Goal: Find contact information

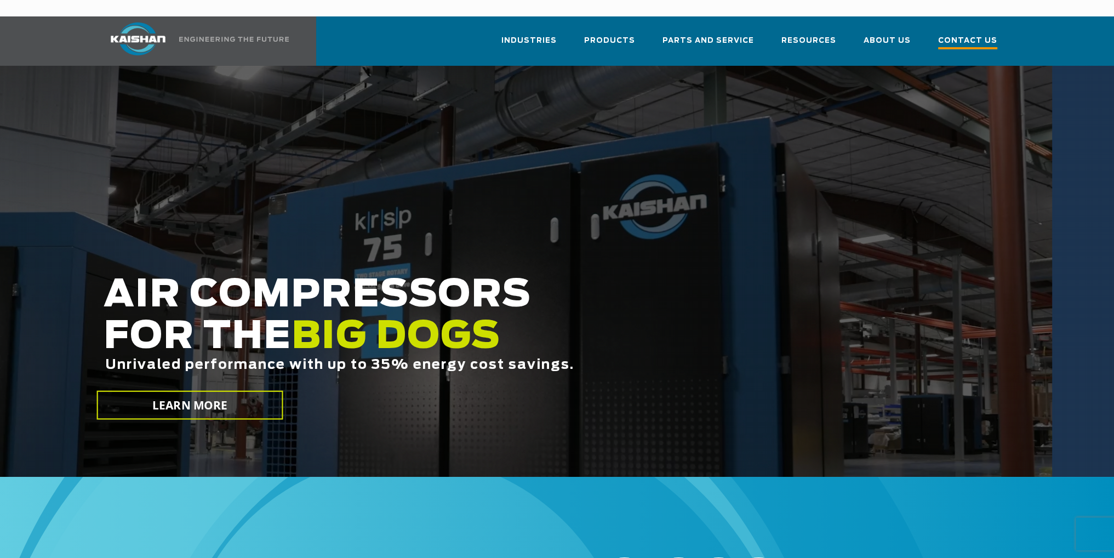
click at [965, 35] on span "Contact Us" at bounding box center [967, 42] width 59 height 15
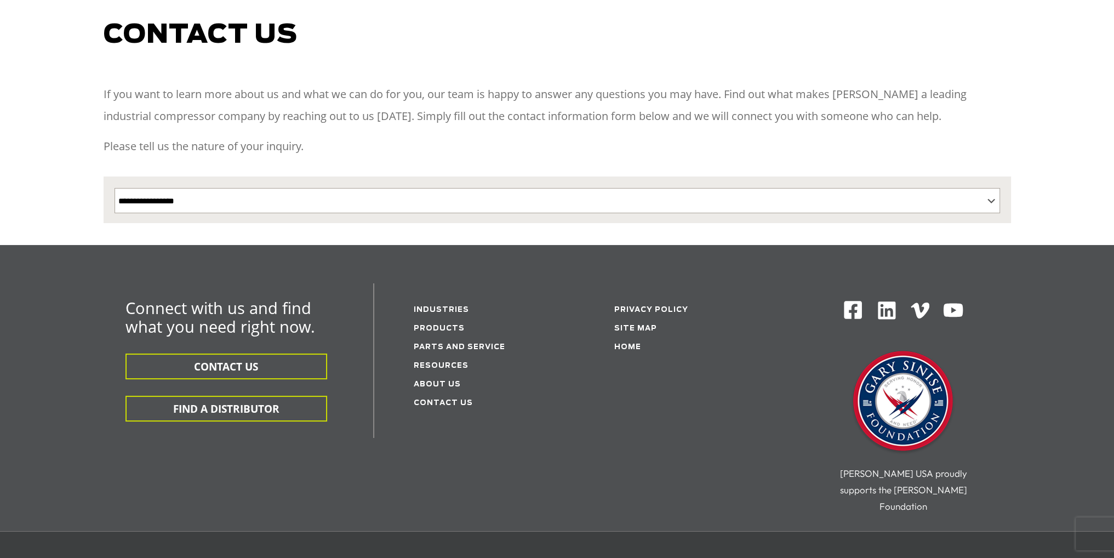
scroll to position [164, 0]
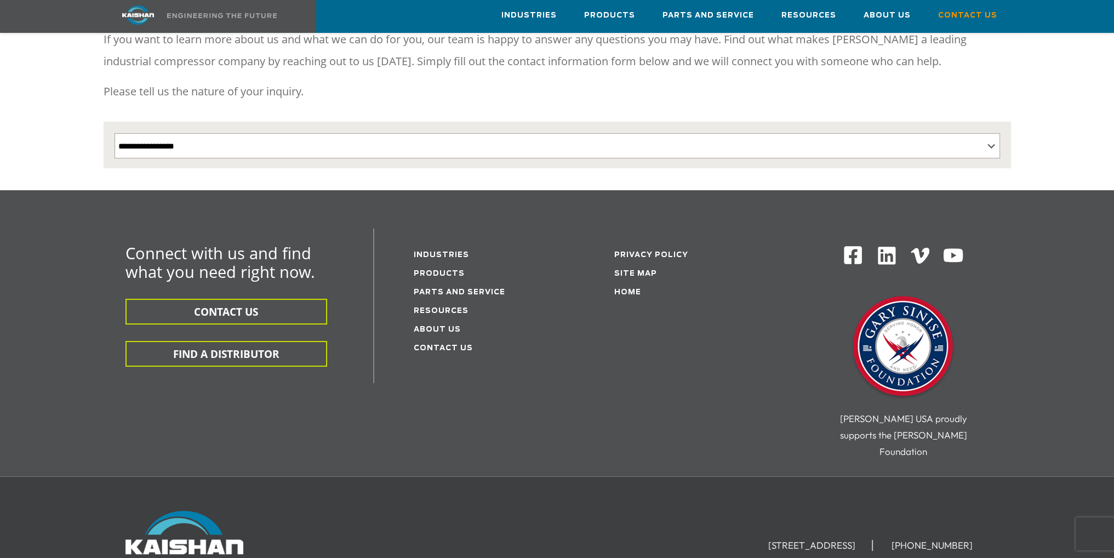
drag, startPoint x: 881, startPoint y: 507, endPoint x: 719, endPoint y: 511, distance: 161.7
click at [752, 540] on li "[STREET_ADDRESS]" at bounding box center [812, 545] width 121 height 11
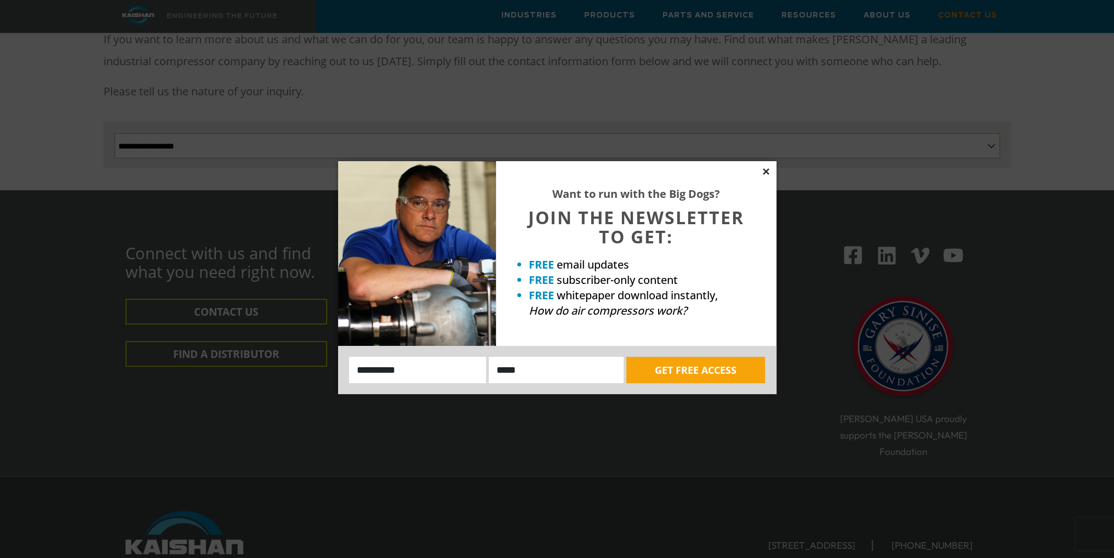
click at [767, 172] on icon at bounding box center [766, 172] width 10 height 10
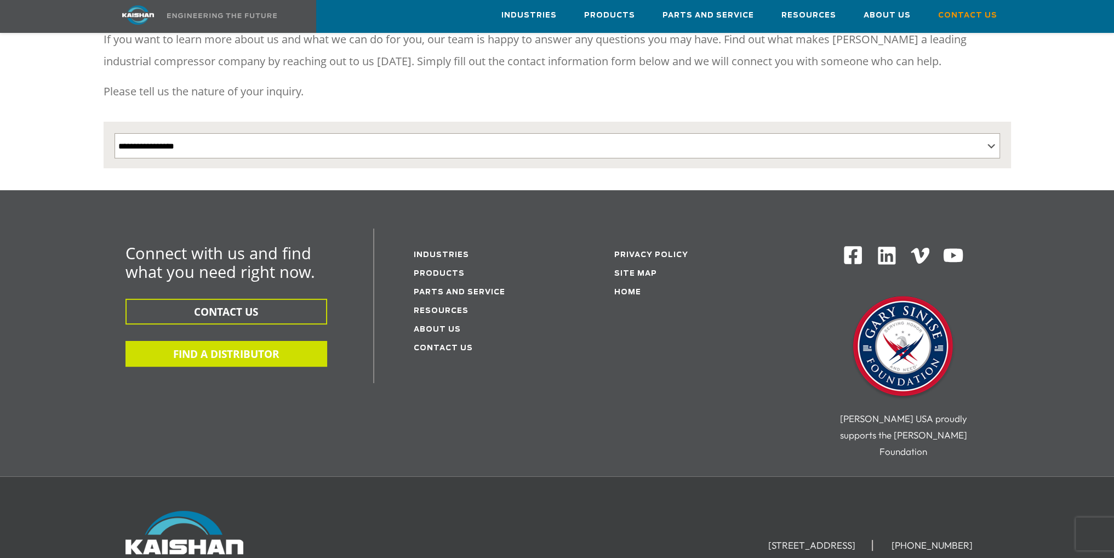
click at [259, 341] on button "FIND A DISTRIBUTOR" at bounding box center [226, 354] width 202 height 26
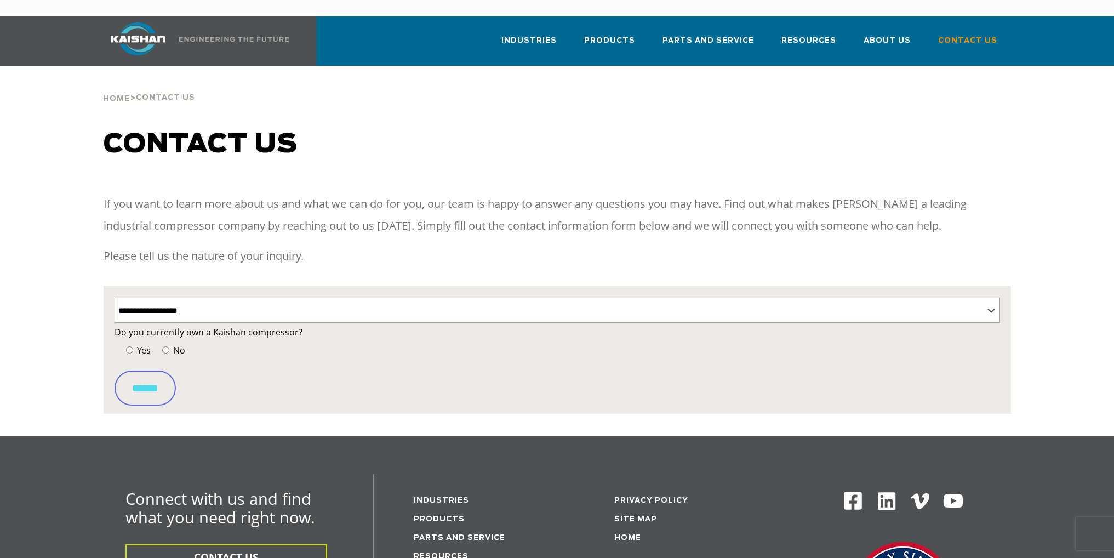
select select "**********"
select select "Contact form"
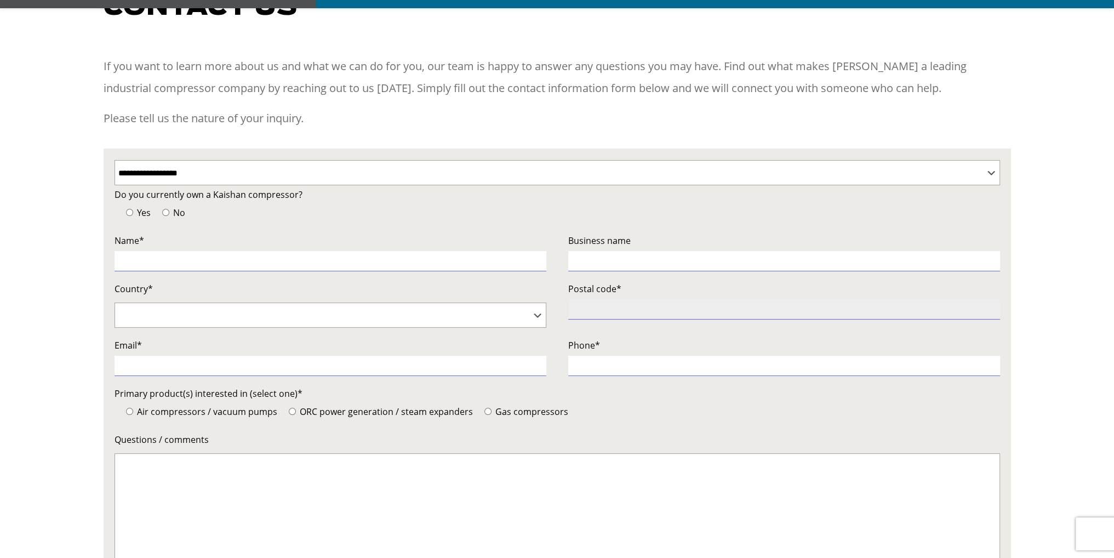
scroll to position [164, 0]
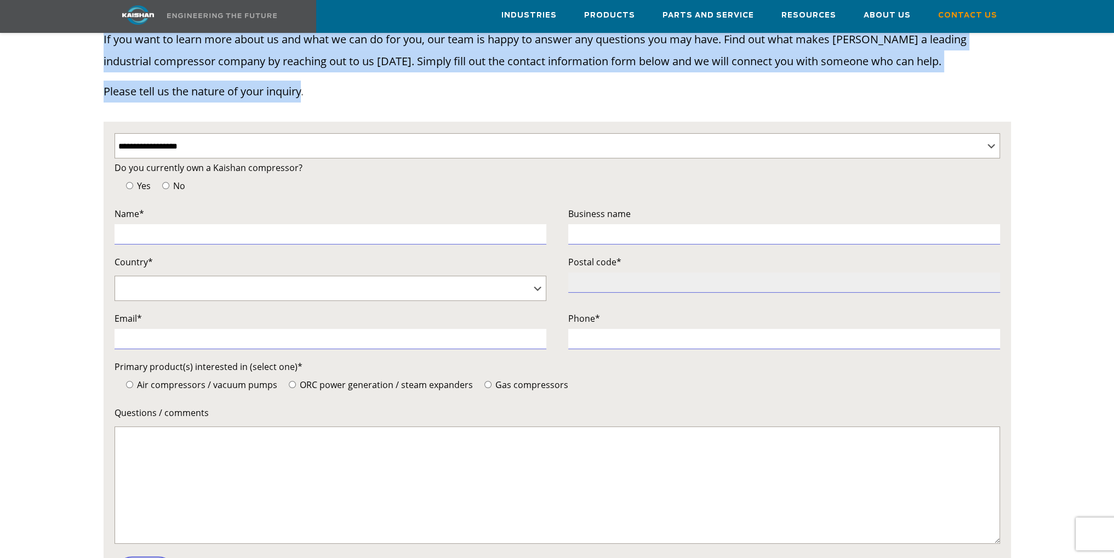
drag, startPoint x: 303, startPoint y: 78, endPoint x: 92, endPoint y: 48, distance: 213.2
click at [92, 48] on div "**********" at bounding box center [556, 328] width 1025 height 601
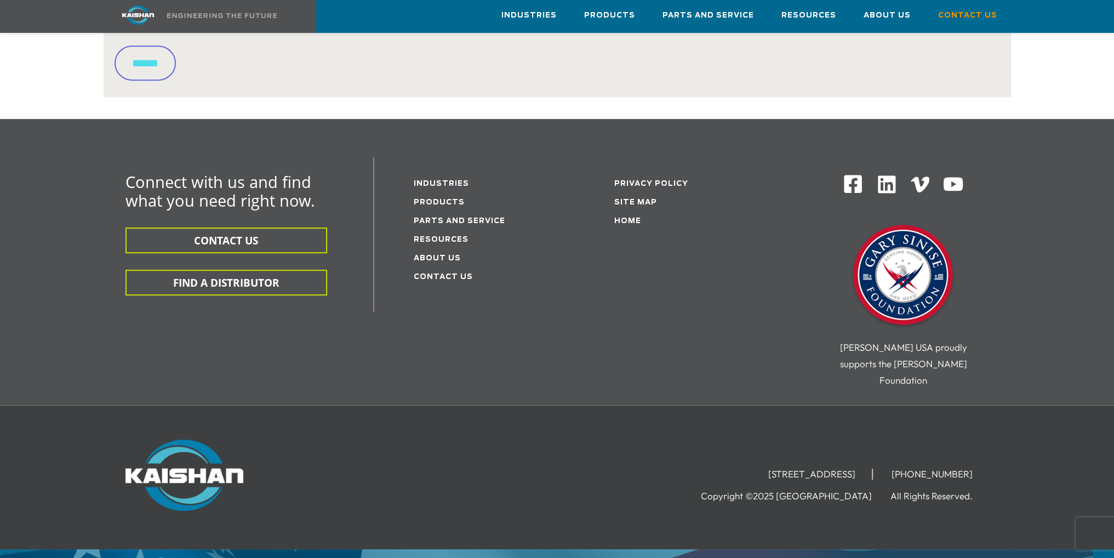
scroll to position [693, 0]
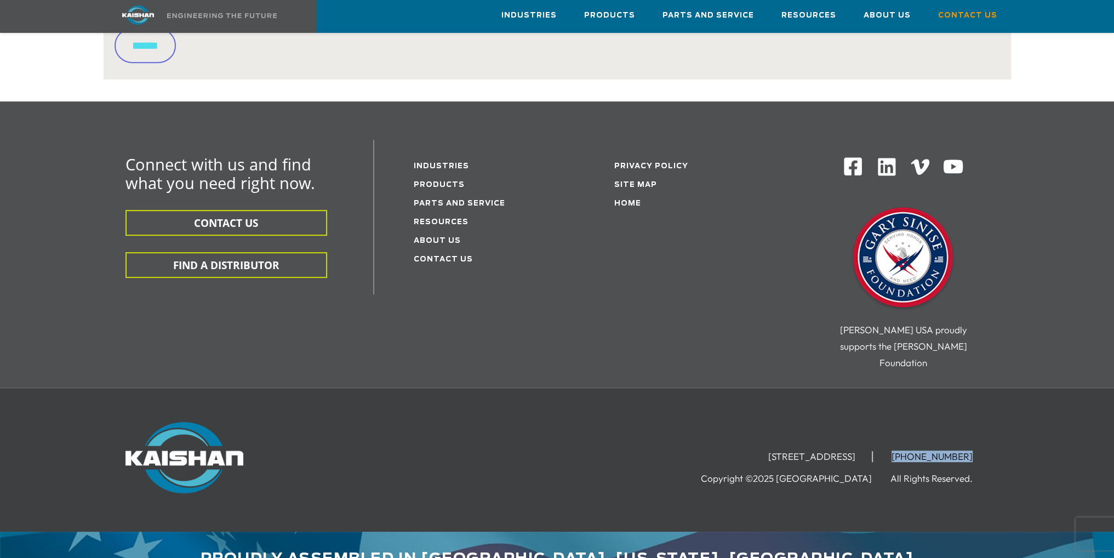
drag, startPoint x: 958, startPoint y: 425, endPoint x: 901, endPoint y: 429, distance: 57.2
click at [902, 451] on li "[PHONE_NUMBER]" at bounding box center [932, 456] width 114 height 11
drag, startPoint x: 832, startPoint y: 427, endPoint x: 689, endPoint y: 422, distance: 142.5
click at [752, 451] on li "[STREET_ADDRESS]" at bounding box center [812, 456] width 121 height 11
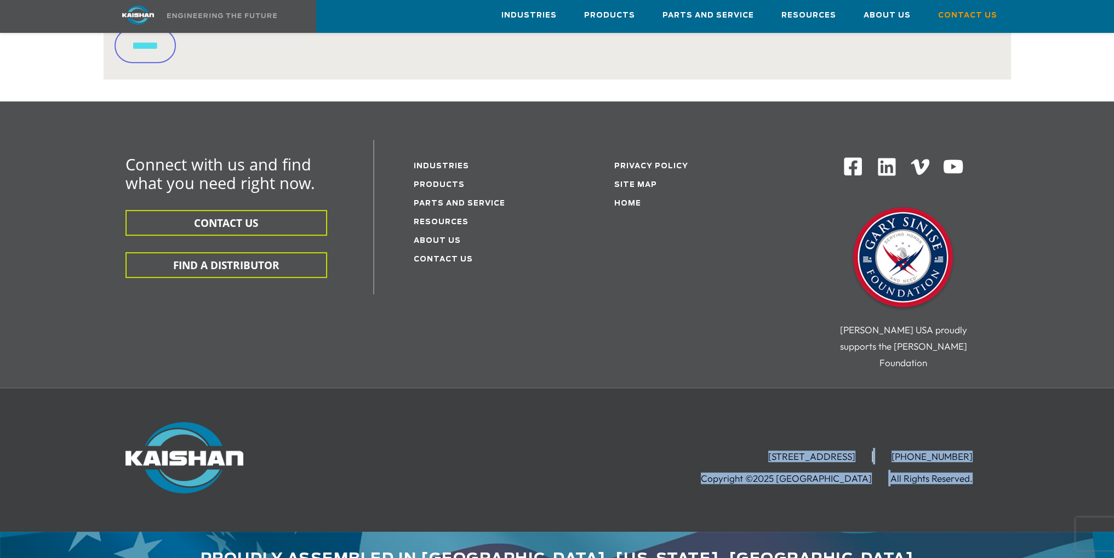
drag, startPoint x: 691, startPoint y: 422, endPoint x: 980, endPoint y: 453, distance: 290.4
click at [980, 453] on div "[STREET_ADDRESS] [PHONE_NUMBER] Copyright ©2025 Kaishan USA All Rights Reserved." at bounding box center [713, 454] width 552 height 64
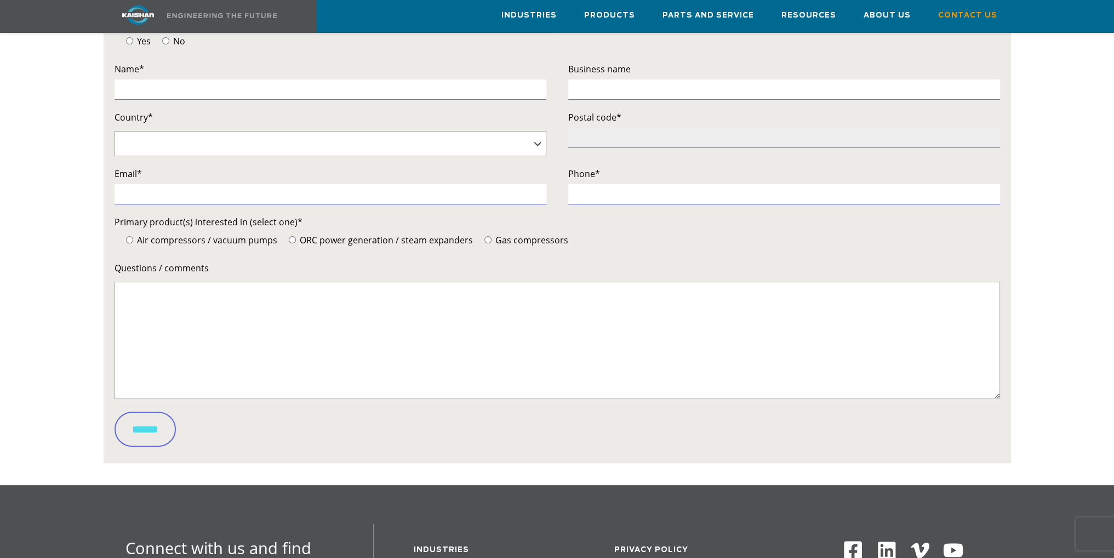
scroll to position [0, 0]
